Goal: Task Accomplishment & Management: Manage account settings

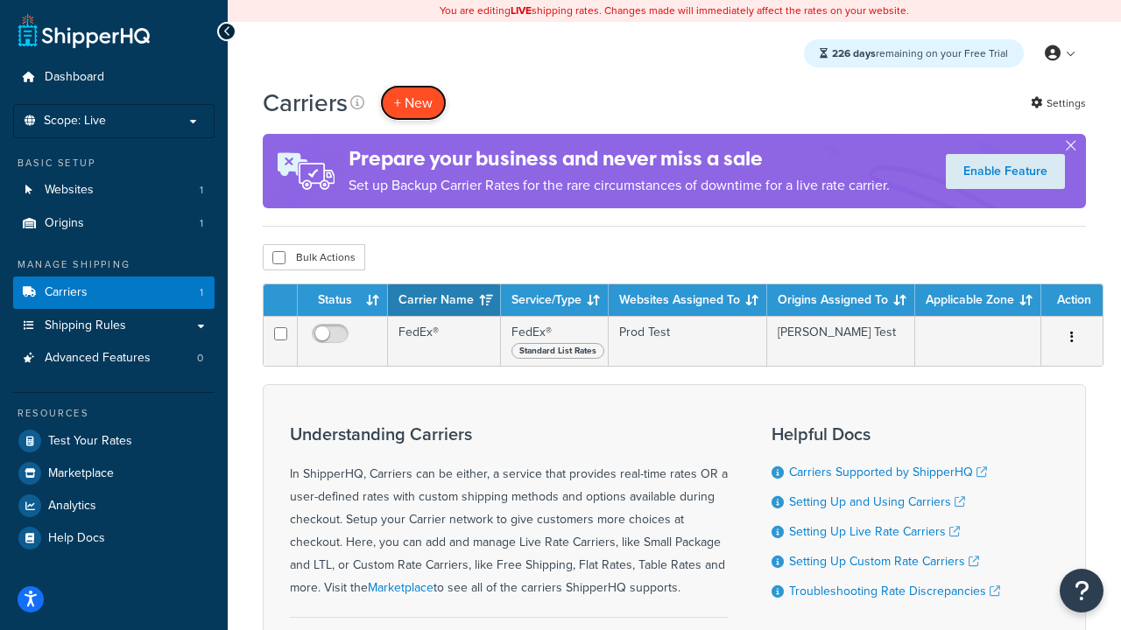
click at [413, 102] on button "+ New" at bounding box center [413, 103] width 67 height 36
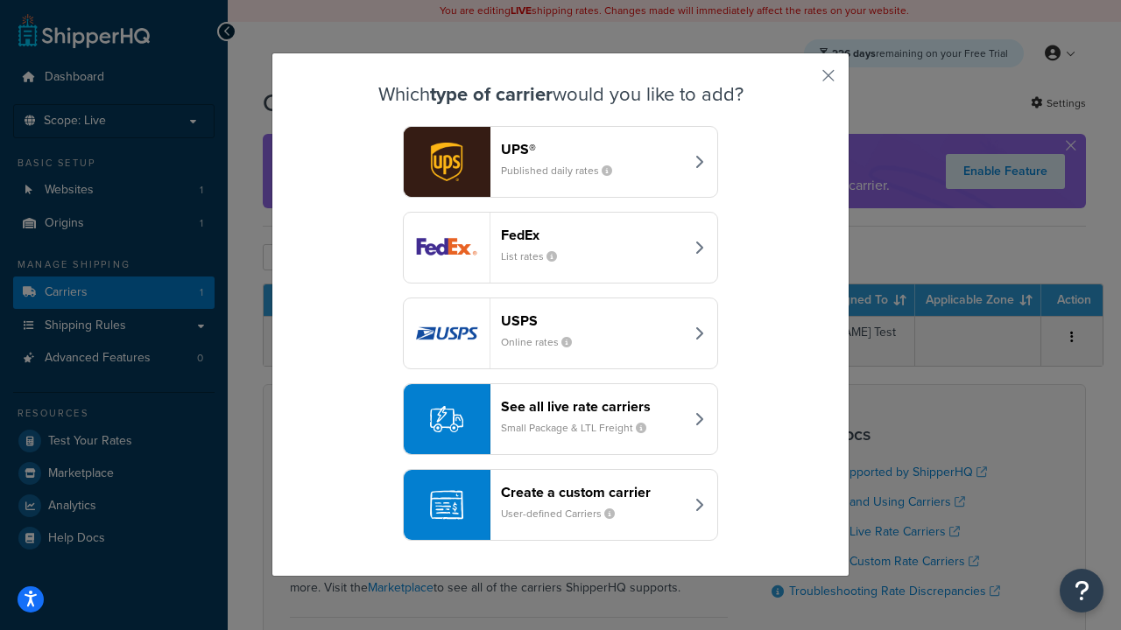
click at [592, 235] on header "FedEx" at bounding box center [592, 235] width 183 height 17
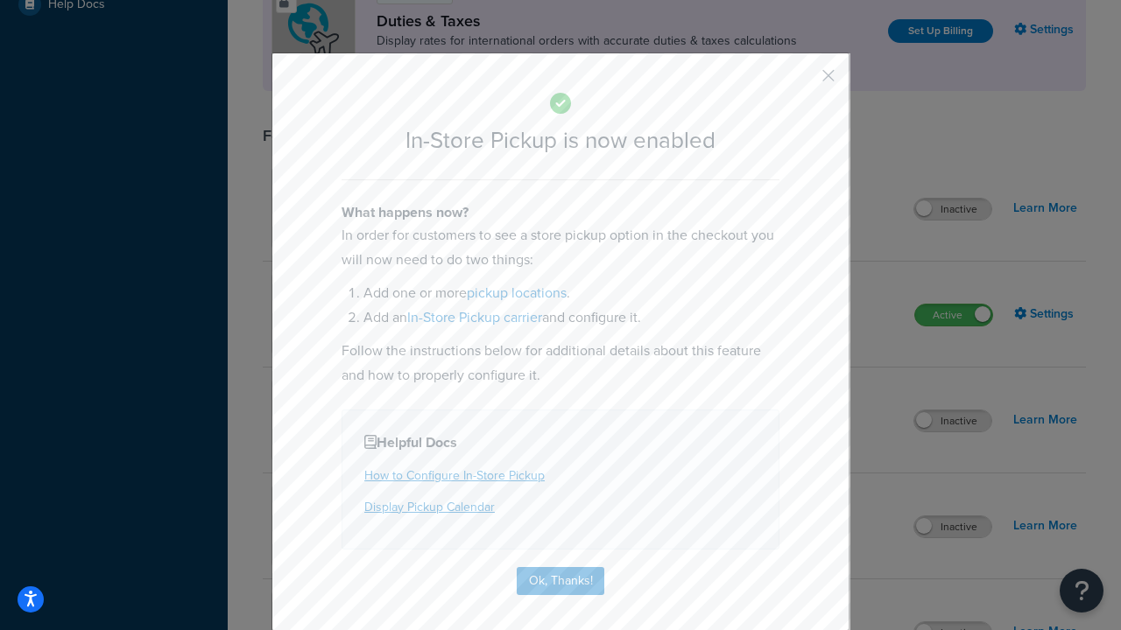
click at [802, 81] on button "button" at bounding box center [802, 82] width 4 height 4
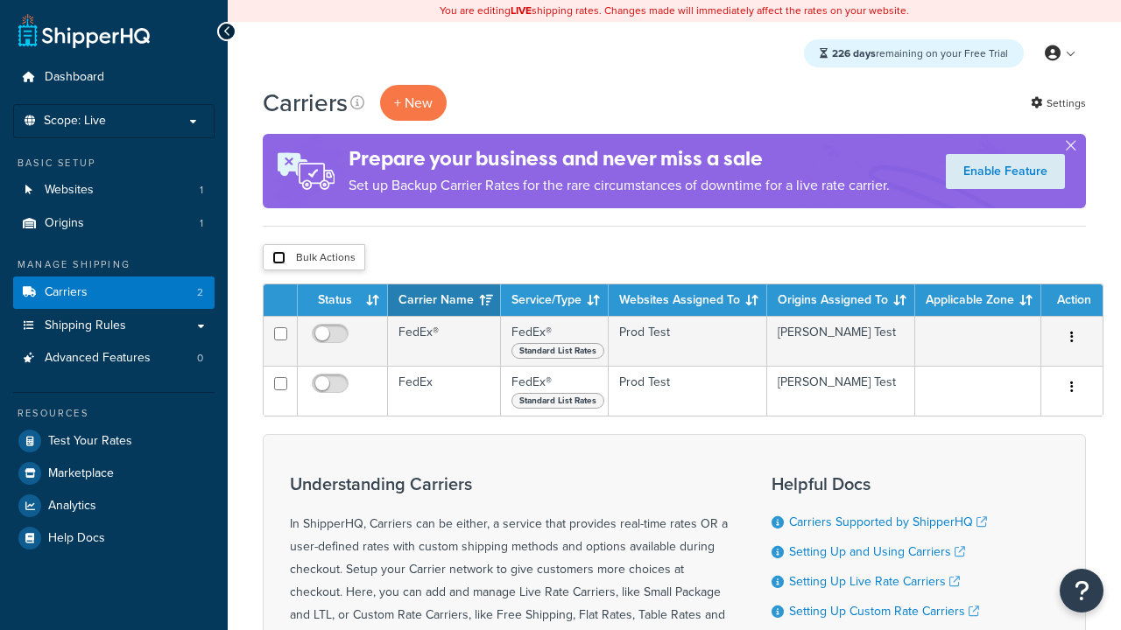
click at [278, 258] on input "checkbox" at bounding box center [278, 257] width 13 height 13
checkbox input "true"
click at [0, 0] on button "Delete" at bounding box center [0, 0] width 0 height 0
